Goal: Task Accomplishment & Management: Use online tool/utility

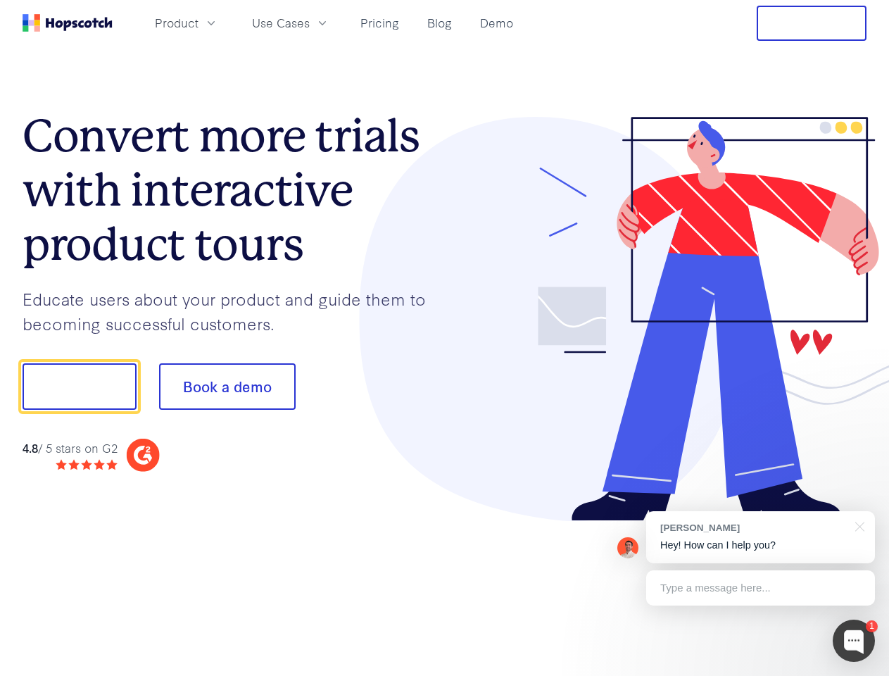
click at [445, 338] on div at bounding box center [656, 319] width 422 height 405
click at [199, 23] on span "Product" at bounding box center [177, 23] width 44 height 18
click at [310, 23] on span "Use Cases" at bounding box center [281, 23] width 58 height 18
click at [812, 23] on button "Free Trial" at bounding box center [812, 23] width 110 height 35
click at [79, 387] on button "Show me!" at bounding box center [80, 386] width 114 height 46
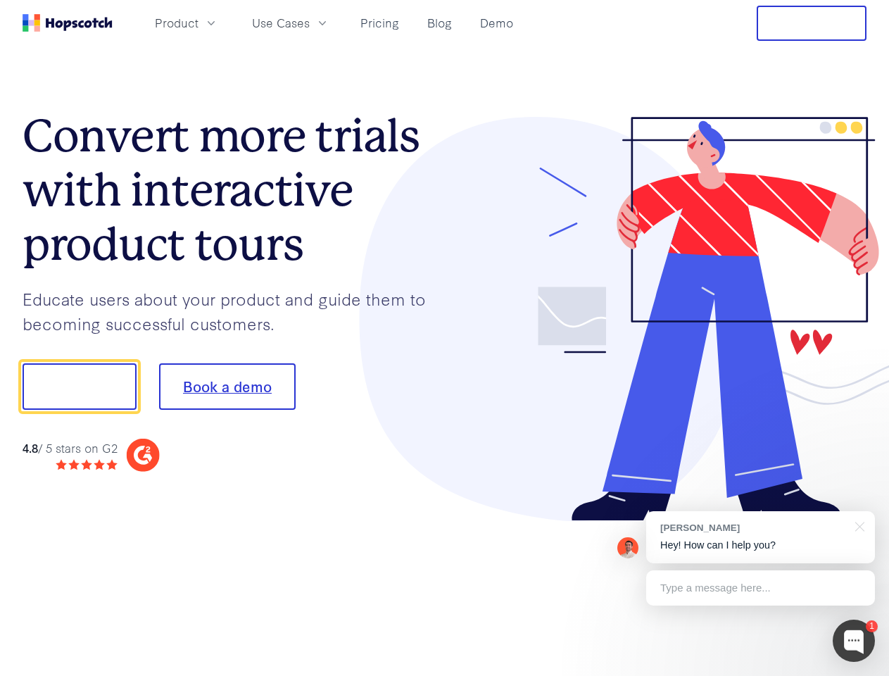
click at [227, 387] on button "Book a demo" at bounding box center [227, 386] width 137 height 46
click at [854, 641] on div at bounding box center [854, 641] width 42 height 42
click at [760, 537] on div "[PERSON_NAME] Hey! How can I help you?" at bounding box center [760, 537] width 229 height 52
click at [858, 525] on div at bounding box center [857, 525] width 35 height 29
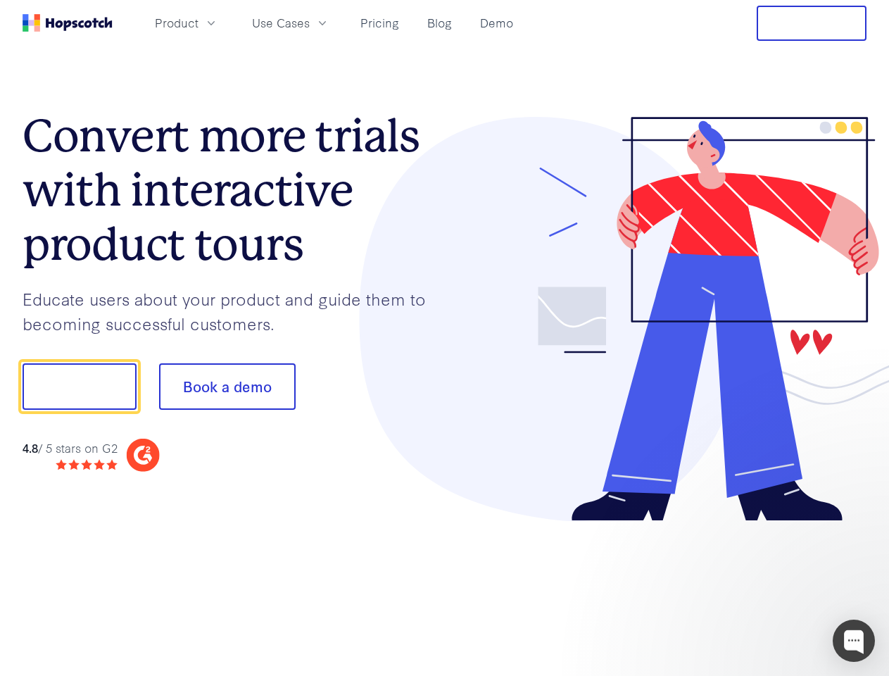
click at [760, 588] on div at bounding box center [743, 385] width 264 height 470
